Goal: Task Accomplishment & Management: Manage account settings

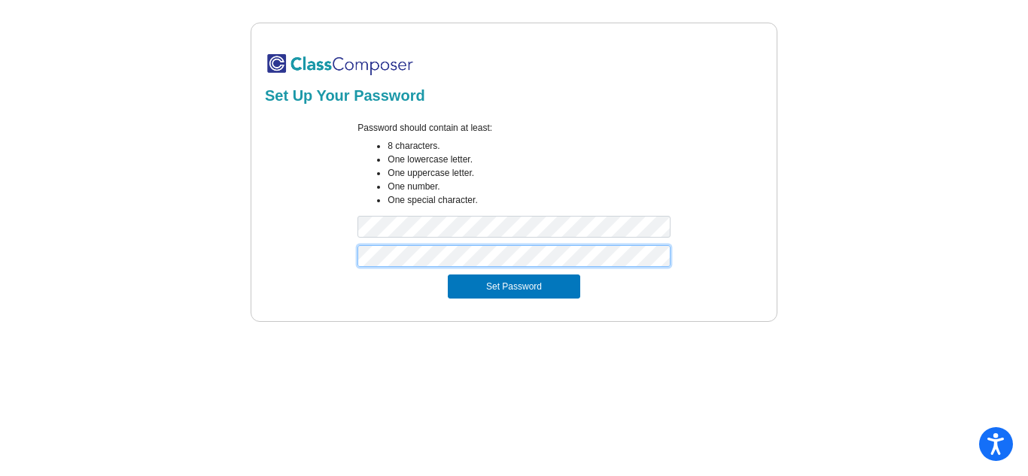
click at [448, 275] on button "Set Password" at bounding box center [514, 287] width 132 height 24
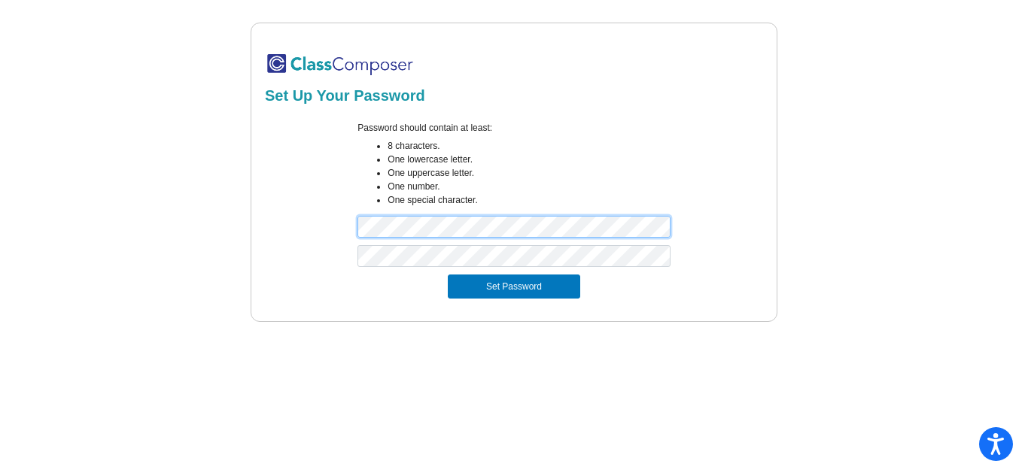
click at [448, 275] on button "Set Password" at bounding box center [514, 287] width 132 height 24
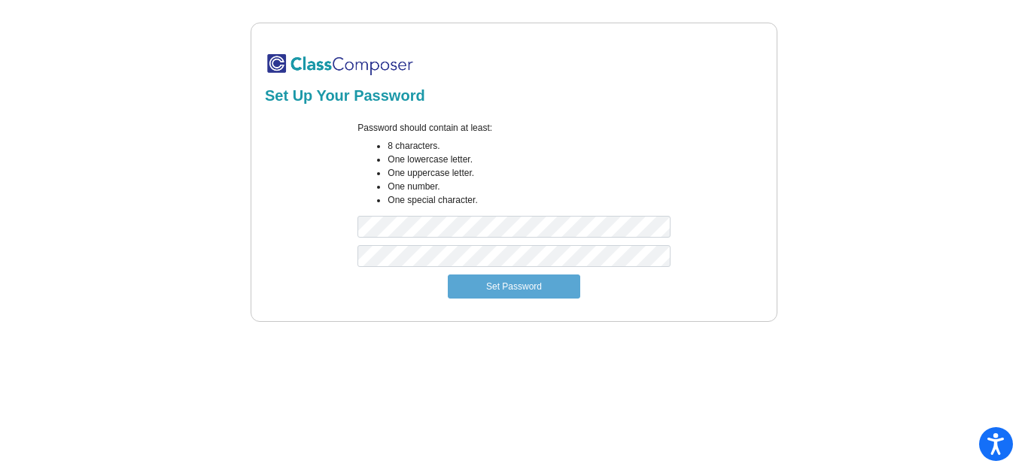
click at [424, 213] on div "Password should contain at least: 8 characters. One lowercase letter. One upper…" at bounding box center [513, 183] width 335 height 124
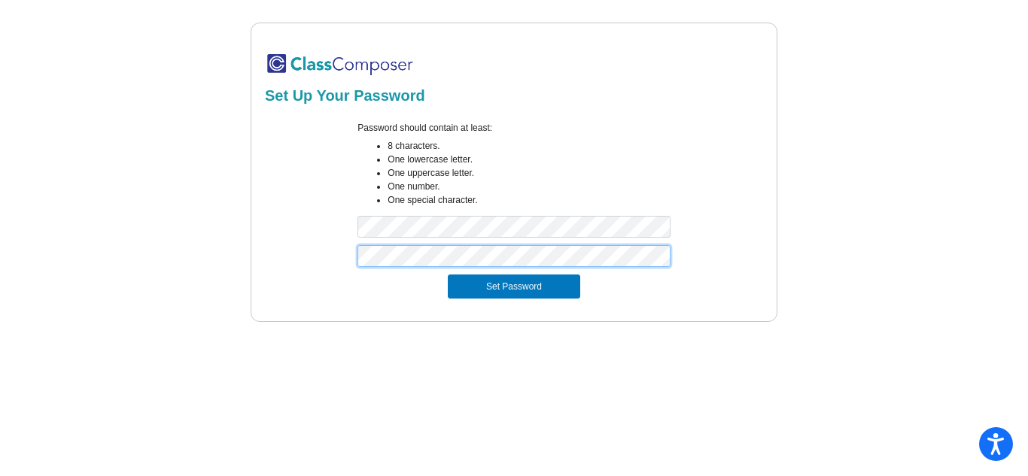
click at [448, 275] on button "Set Password" at bounding box center [514, 287] width 132 height 24
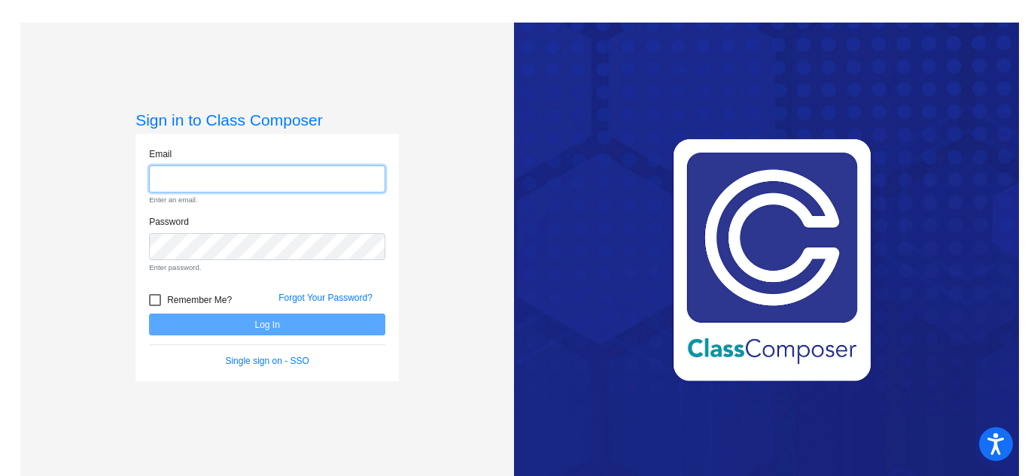
type input "[EMAIL_ADDRESS][PERSON_NAME][DOMAIN_NAME]"
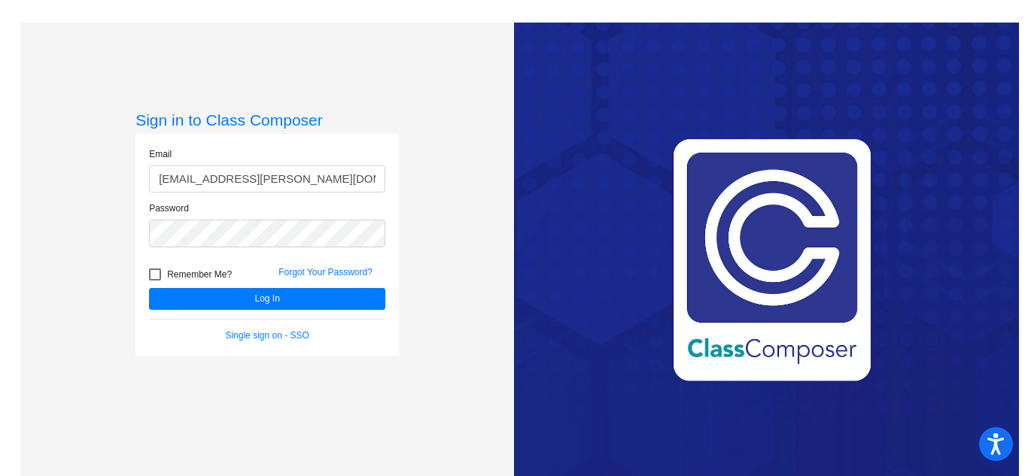
click at [151, 269] on div at bounding box center [155, 275] width 12 height 12
click at [154, 281] on input "Remember Me?" at bounding box center [154, 281] width 1 height 1
checkbox input "true"
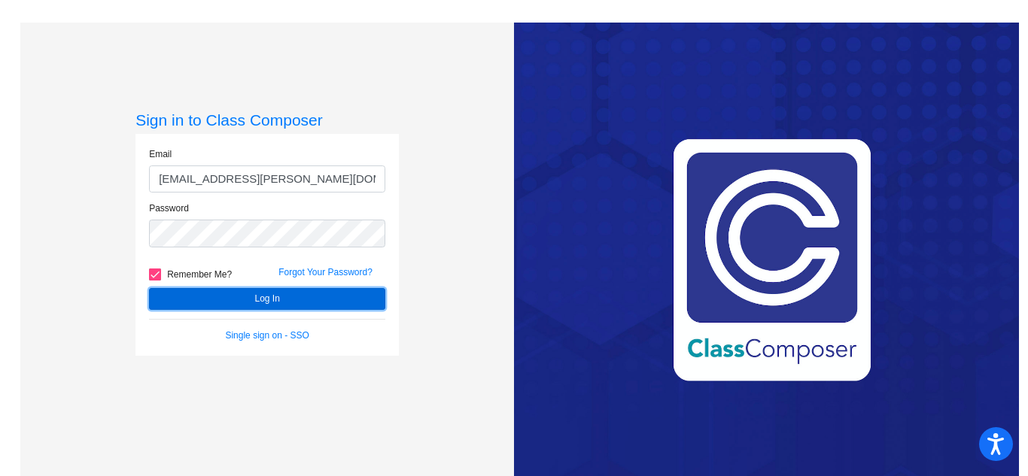
click at [230, 299] on button "Log In" at bounding box center [267, 299] width 236 height 22
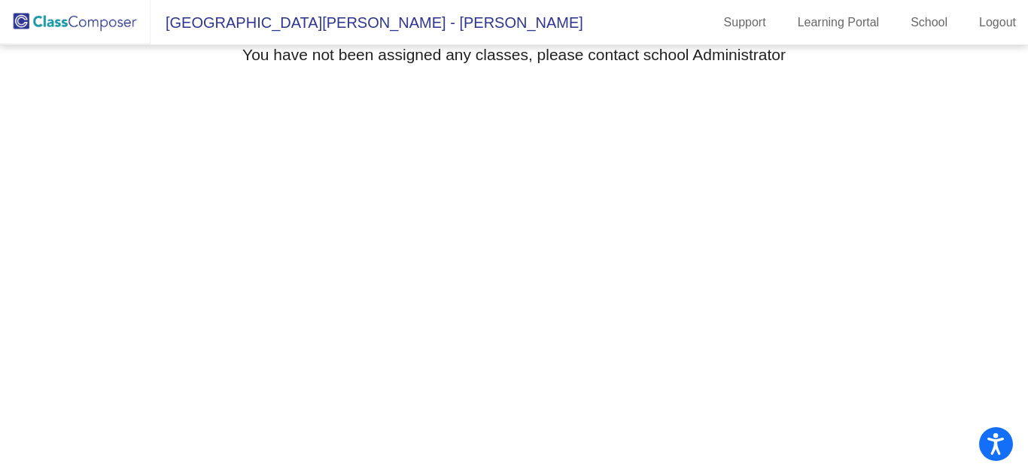
click at [101, 29] on img at bounding box center [75, 22] width 151 height 44
